Goal: Information Seeking & Learning: Learn about a topic

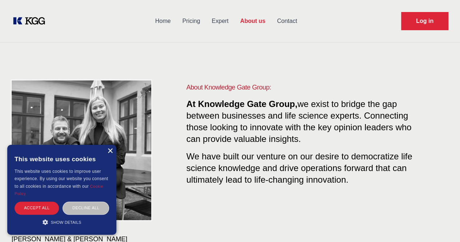
click at [111, 151] on div "×" at bounding box center [109, 151] width 5 height 5
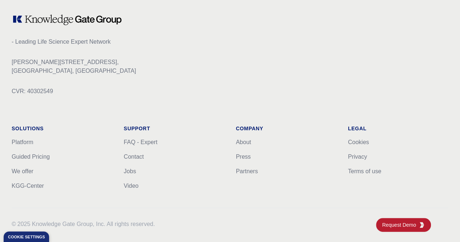
scroll to position [937, 0]
click at [33, 174] on link "We offer" at bounding box center [23, 171] width 22 height 6
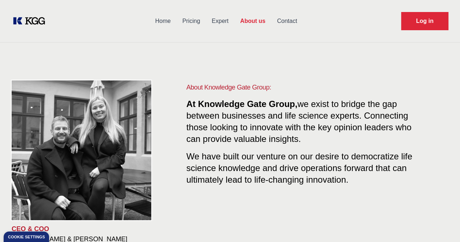
click at [206, 17] on link "Pricing" at bounding box center [191, 21] width 29 height 19
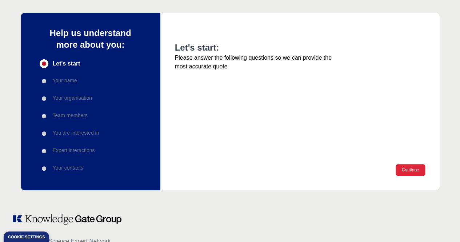
scroll to position [76, 0]
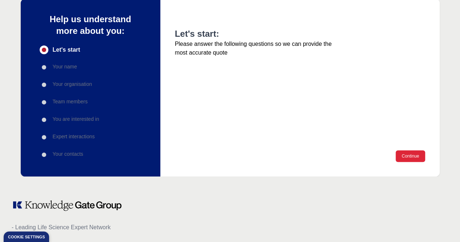
click at [403, 163] on div "Let's start: Please answer the following questions so we can provide the most a…" at bounding box center [301, 88] width 280 height 178
click at [403, 161] on button "Continue" at bounding box center [410, 156] width 29 height 12
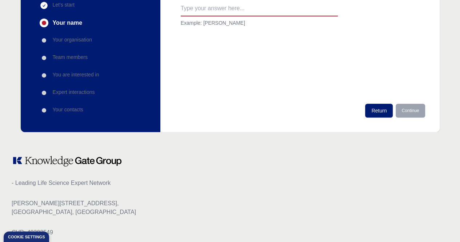
scroll to position [122, 0]
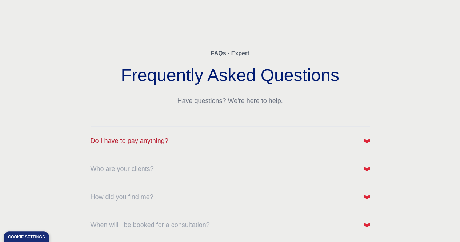
scroll to position [37, 0]
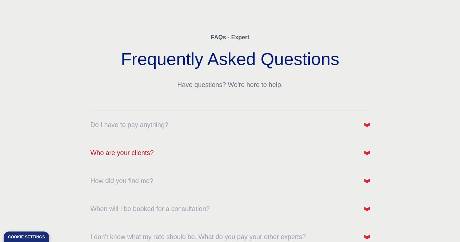
click at [208, 153] on button "Who are your clients?" at bounding box center [231, 153] width 280 height 10
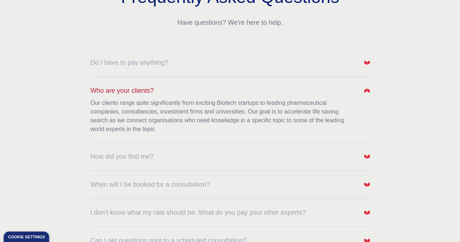
scroll to position [100, 0]
click at [208, 153] on button "How did you find me?" at bounding box center [231, 156] width 280 height 10
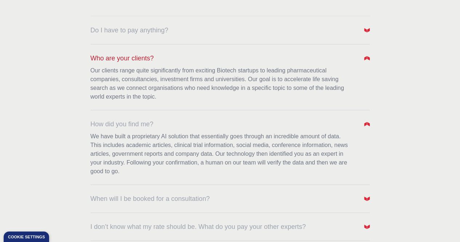
scroll to position [133, 0]
